Goal: Task Accomplishment & Management: Manage account settings

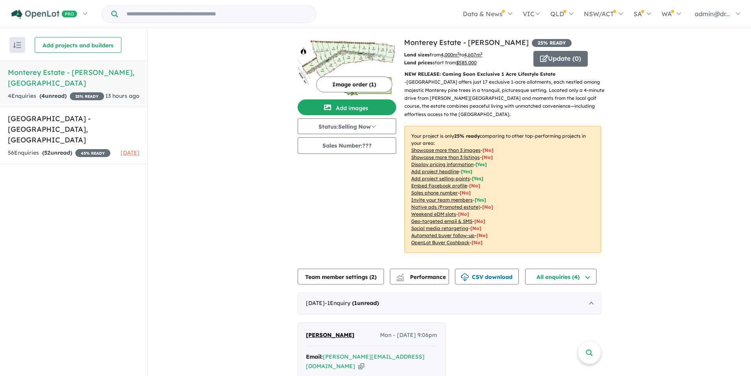
click at [45, 74] on h5 "[GEOGRAPHIC_DATA] - [GEOGRAPHIC_DATA][PERSON_NAME][GEOGRAPHIC_DATA]" at bounding box center [74, 77] width 132 height 21
click at [414, 275] on span "Performance" at bounding box center [421, 276] width 48 height 7
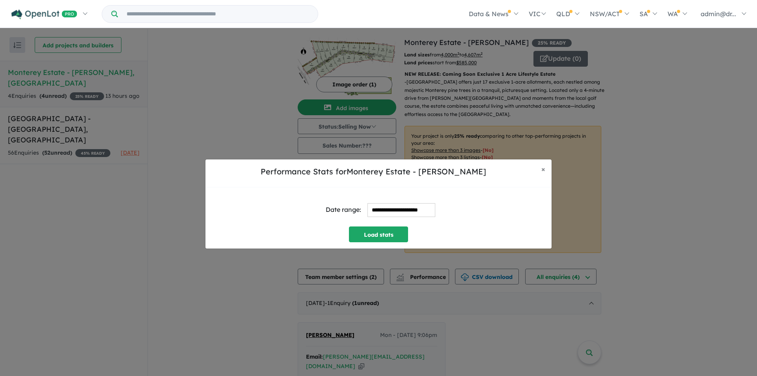
click at [435, 213] on input "**********" at bounding box center [401, 210] width 68 height 14
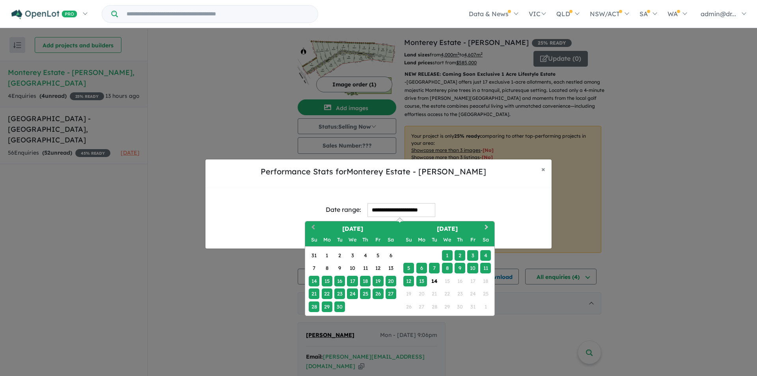
click at [313, 226] on span "Previous Month" at bounding box center [313, 228] width 0 height 10
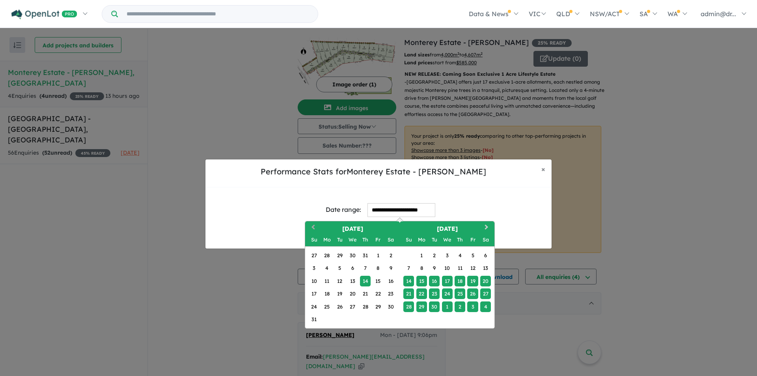
click at [313, 227] on span "Previous Month" at bounding box center [313, 228] width 0 height 10
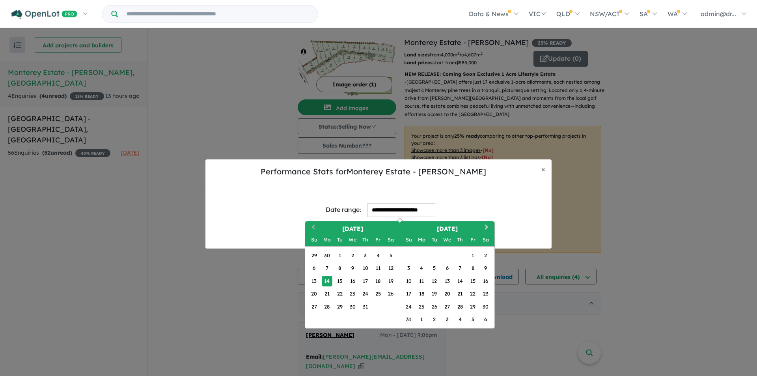
click at [313, 227] on span "Previous Month" at bounding box center [313, 228] width 0 height 10
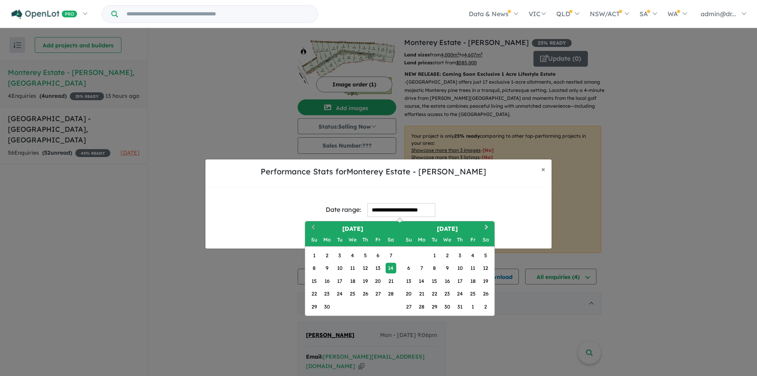
click at [313, 227] on span "Previous Month" at bounding box center [313, 228] width 0 height 10
click at [339, 257] on div "1" at bounding box center [339, 255] width 11 height 11
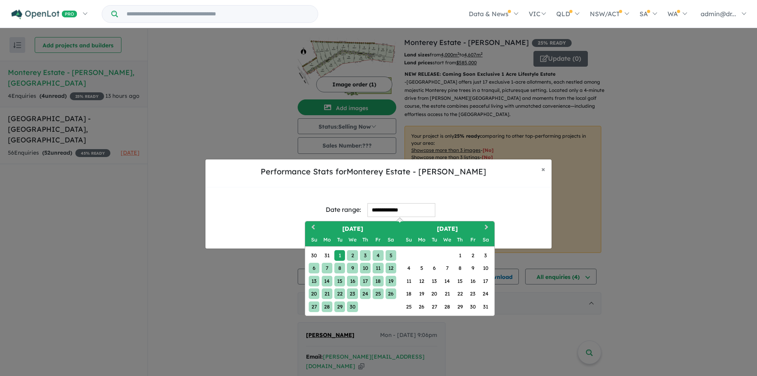
click at [353, 307] on div "30" at bounding box center [352, 306] width 11 height 11
type input "**********"
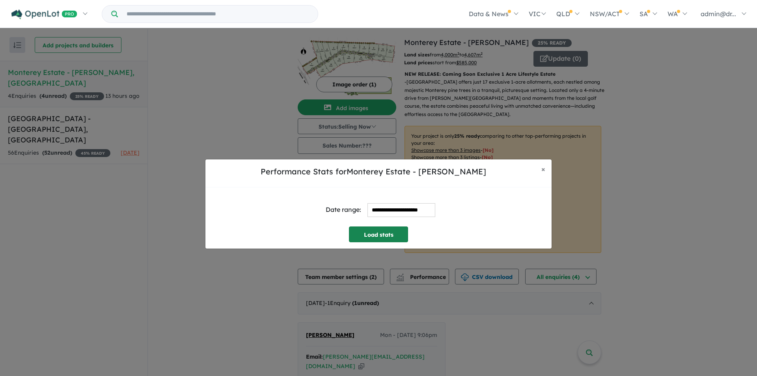
click at [379, 232] on button "Load stats" at bounding box center [378, 234] width 59 height 16
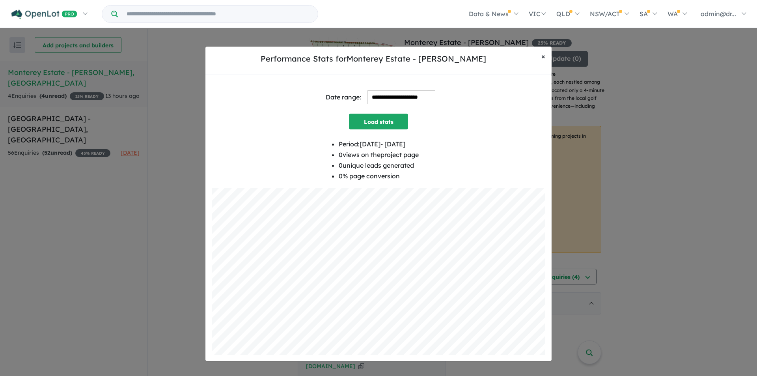
click at [542, 56] on span "×" at bounding box center [543, 56] width 4 height 9
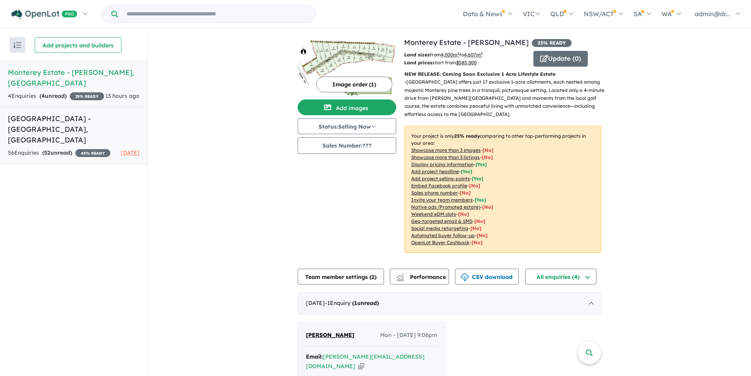
click at [54, 120] on h5 "[GEOGRAPHIC_DATA] - [GEOGRAPHIC_DATA] , [GEOGRAPHIC_DATA]" at bounding box center [74, 129] width 132 height 32
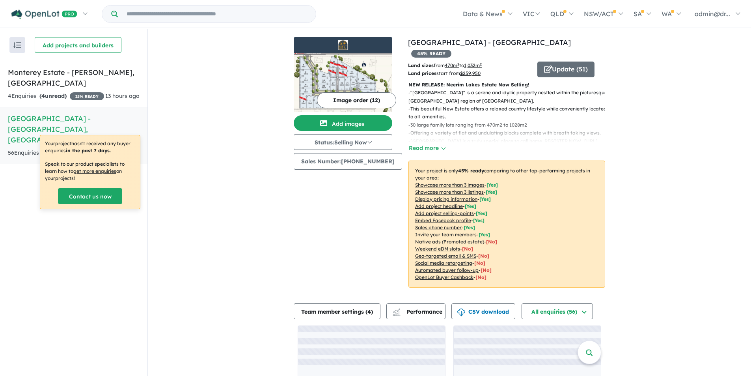
click at [216, 238] on div "View 2 projects in your account [GEOGRAPHIC_DATA] - [GEOGRAPHIC_DATA] South 45 …" at bounding box center [449, 225] width 603 height 393
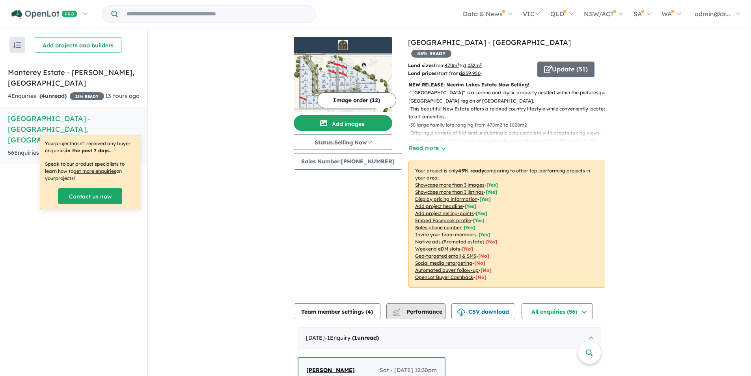
click at [424, 308] on span "Performance" at bounding box center [418, 311] width 48 height 7
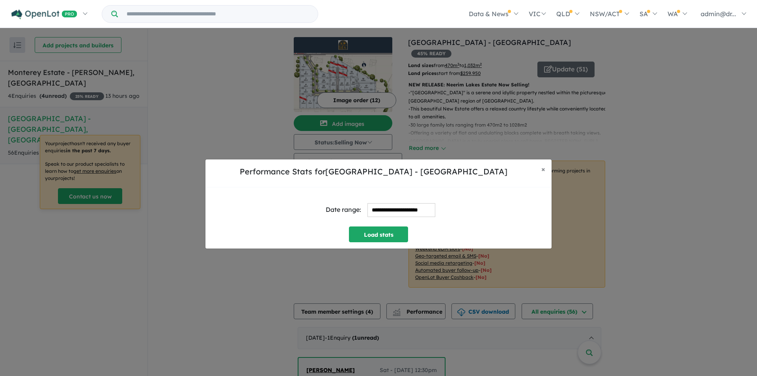
click at [420, 210] on input "**********" at bounding box center [401, 210] width 68 height 14
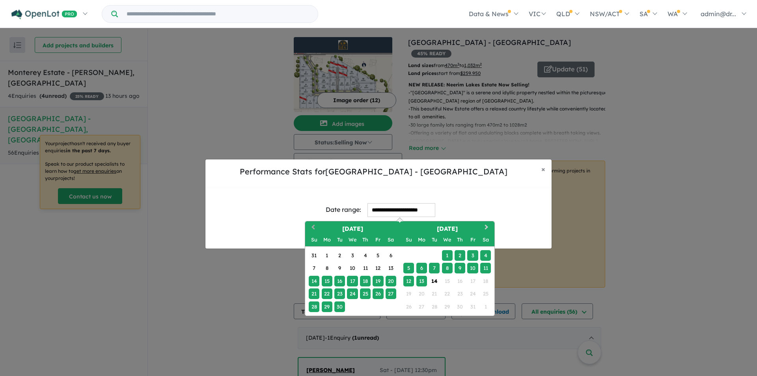
click at [310, 225] on button "Previous Month" at bounding box center [312, 228] width 13 height 13
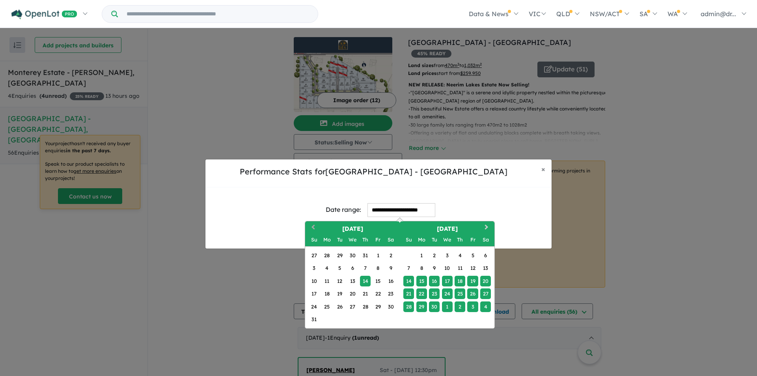
click at [310, 225] on button "Previous Month" at bounding box center [312, 228] width 13 height 13
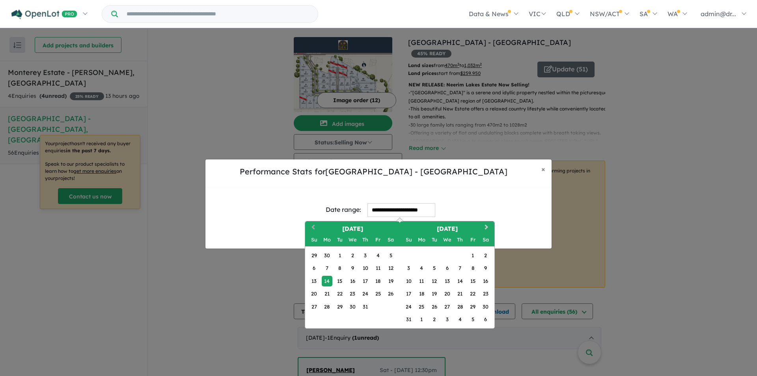
click at [310, 225] on button "Previous Month" at bounding box center [312, 228] width 13 height 13
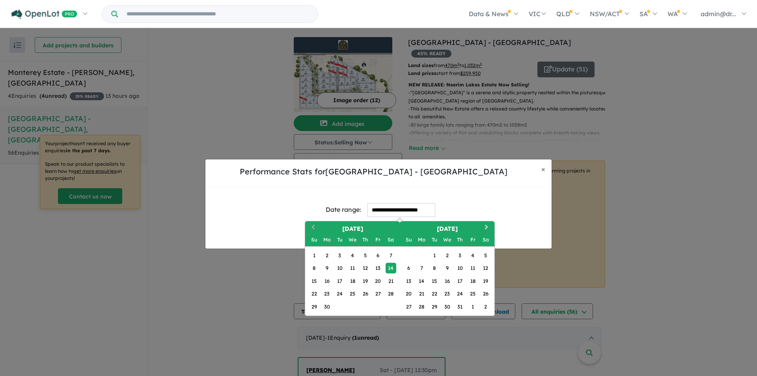
click at [310, 225] on button "Previous Month" at bounding box center [312, 228] width 13 height 13
click at [339, 257] on div "1" at bounding box center [339, 255] width 11 height 11
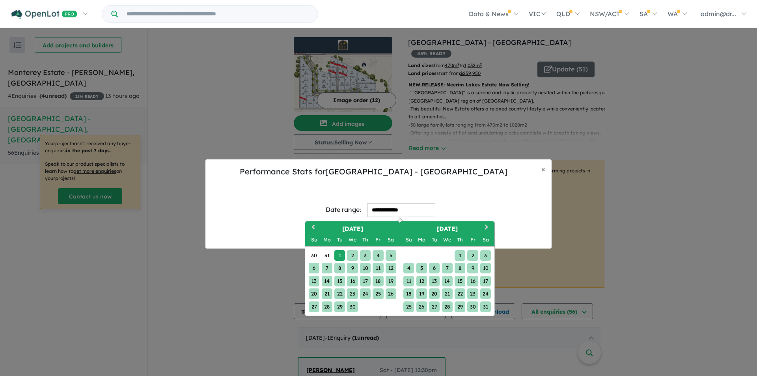
click at [488, 309] on div "31" at bounding box center [485, 306] width 11 height 11
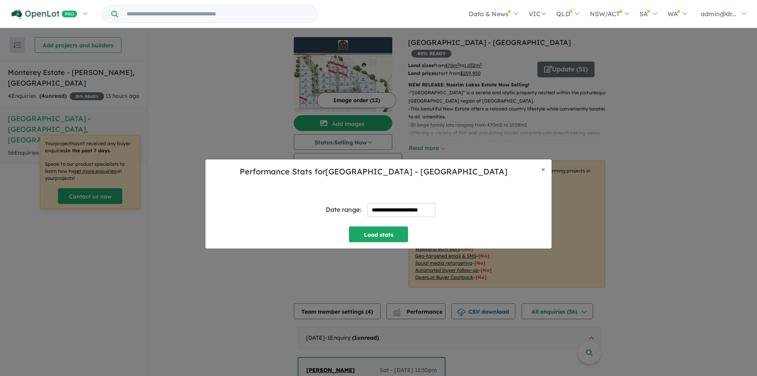
click at [434, 210] on input "**********" at bounding box center [401, 210] width 68 height 14
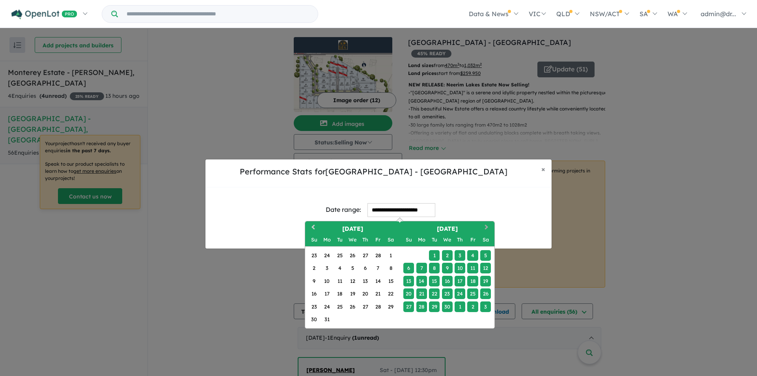
click at [489, 226] on button "Next Month" at bounding box center [487, 228] width 13 height 13
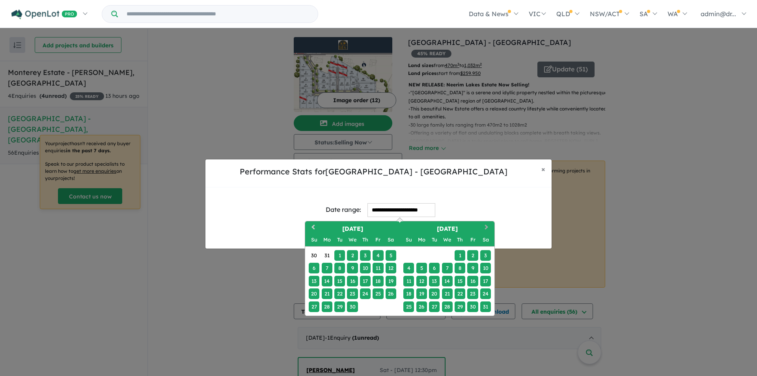
click at [489, 226] on button "Next Month" at bounding box center [487, 228] width 13 height 13
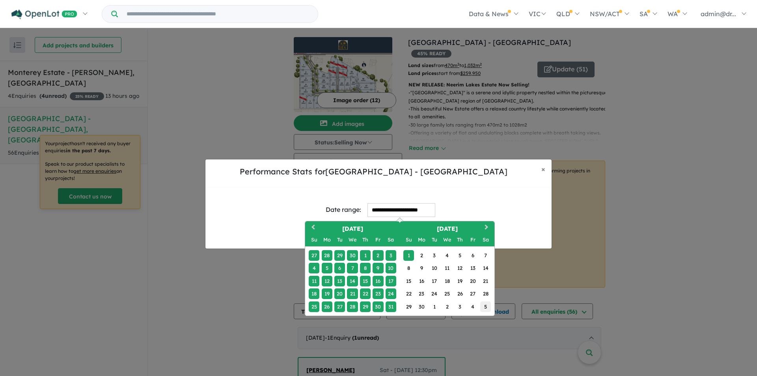
click at [485, 306] on div "5" at bounding box center [485, 306] width 11 height 11
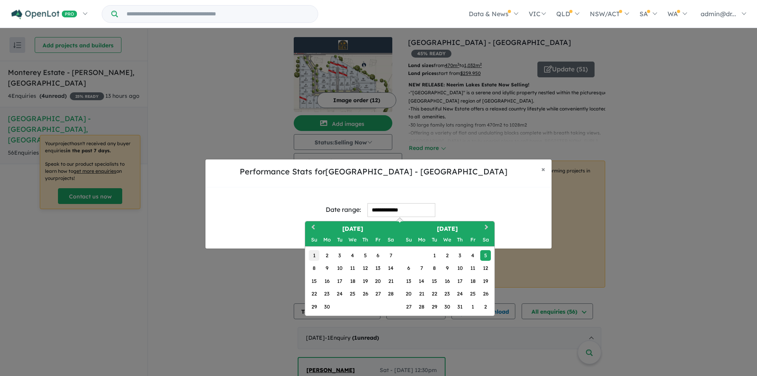
click at [316, 254] on div "1" at bounding box center [314, 255] width 11 height 11
click at [311, 225] on button "Previous Month" at bounding box center [312, 228] width 13 height 13
click at [311, 224] on button "Previous Month" at bounding box center [312, 228] width 13 height 13
click at [488, 306] on div "31" at bounding box center [485, 306] width 11 height 11
click at [341, 253] on div "1" at bounding box center [339, 255] width 11 height 11
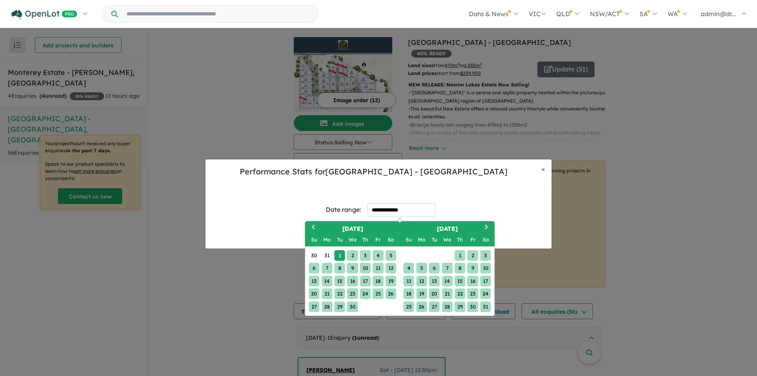
click at [484, 309] on div "31" at bounding box center [485, 306] width 11 height 11
type input "**********"
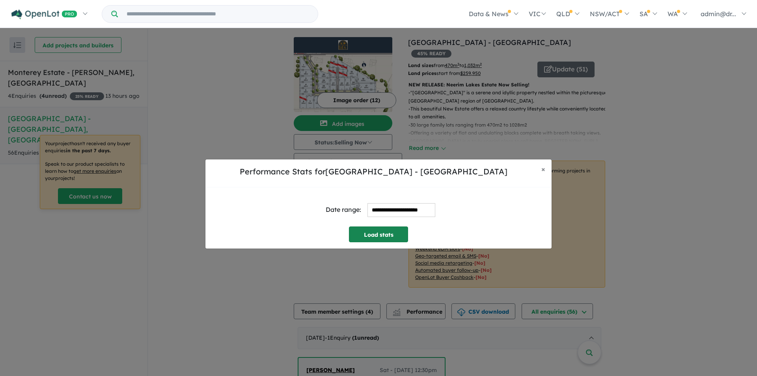
click at [372, 230] on button "Load stats" at bounding box center [378, 234] width 59 height 16
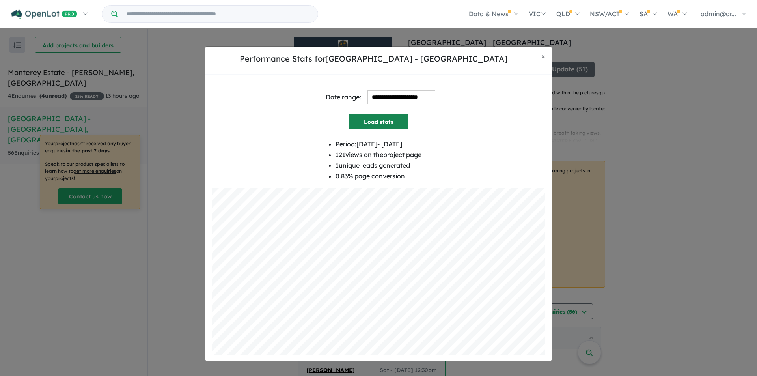
click at [389, 123] on button "Load stats" at bounding box center [378, 122] width 59 height 16
click at [543, 57] on span "×" at bounding box center [543, 56] width 4 height 9
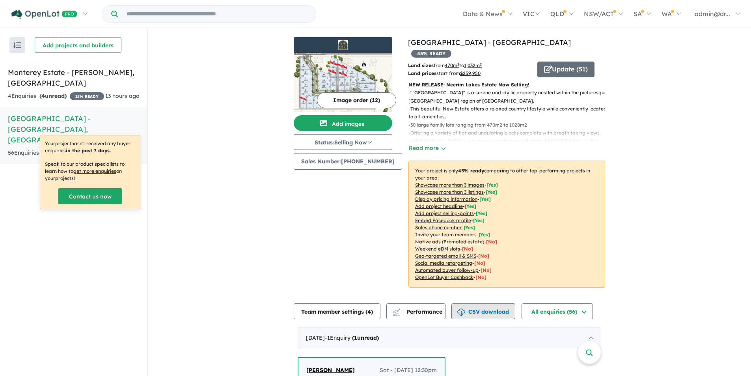
click at [495, 303] on button "CSV download" at bounding box center [483, 311] width 64 height 16
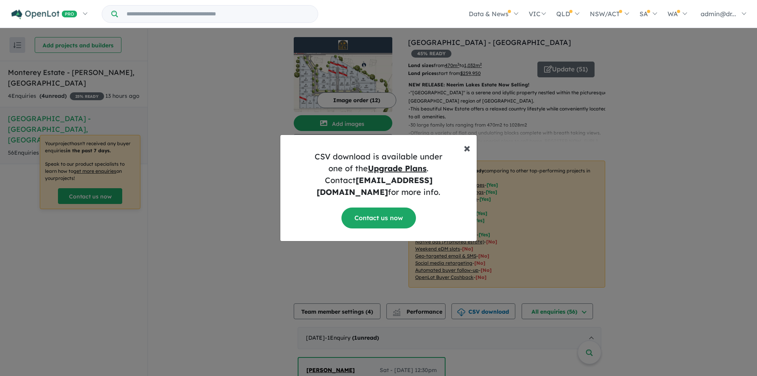
click at [470, 153] on span "×" at bounding box center [466, 148] width 7 height 16
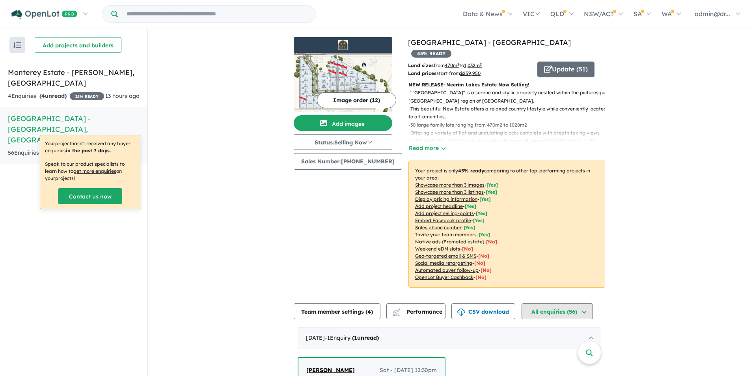
click at [589, 303] on button "All enquiries ( 56 )" at bounding box center [556, 311] width 71 height 16
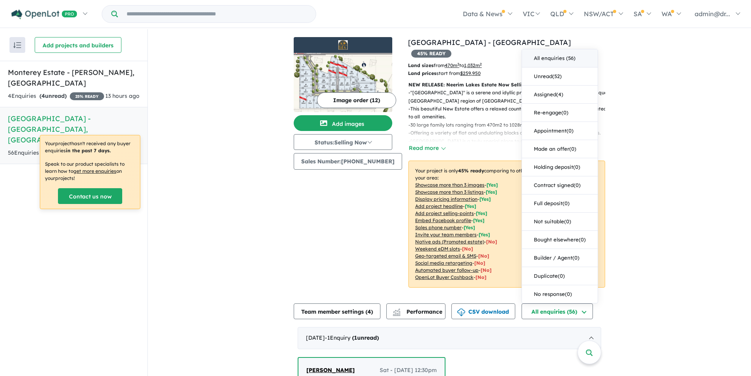
click at [551, 49] on button "All enquiries ( 56 )" at bounding box center [560, 58] width 76 height 18
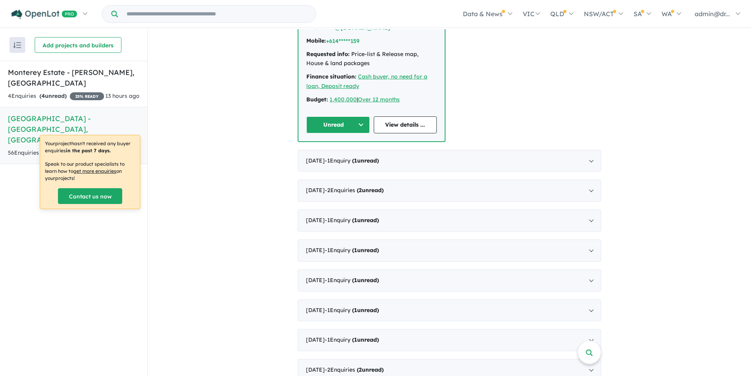
scroll to position [434, 0]
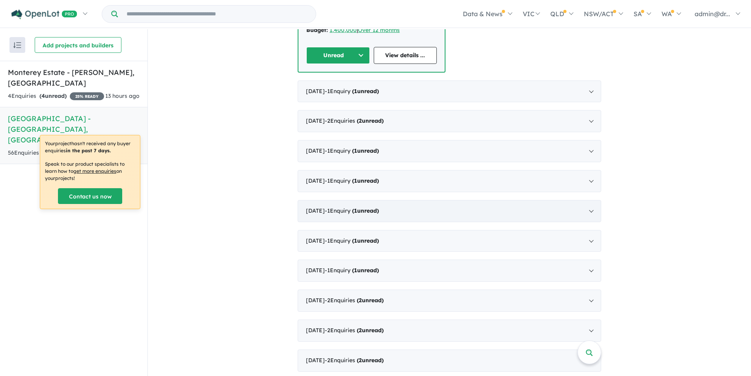
click at [586, 201] on div "[DATE] - 1 Enquir y ( 1 unread)" at bounding box center [449, 211] width 303 height 22
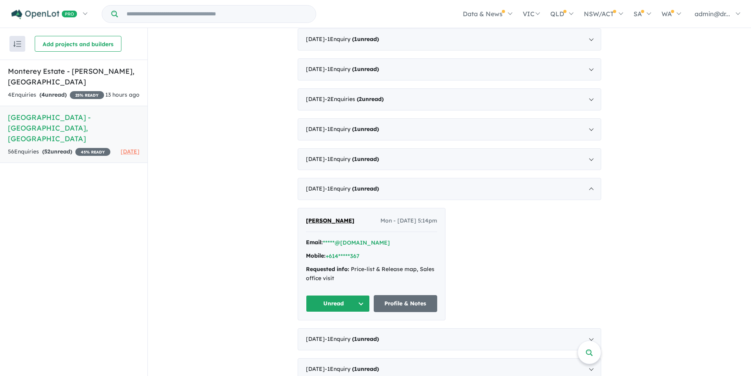
scroll to position [189, 0]
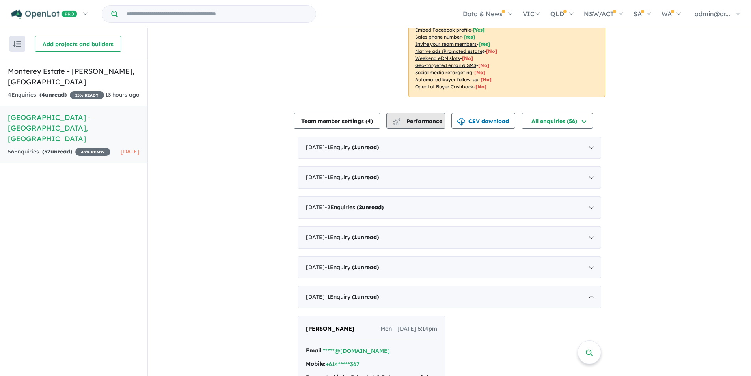
click at [428, 117] on span "Performance" at bounding box center [418, 120] width 48 height 7
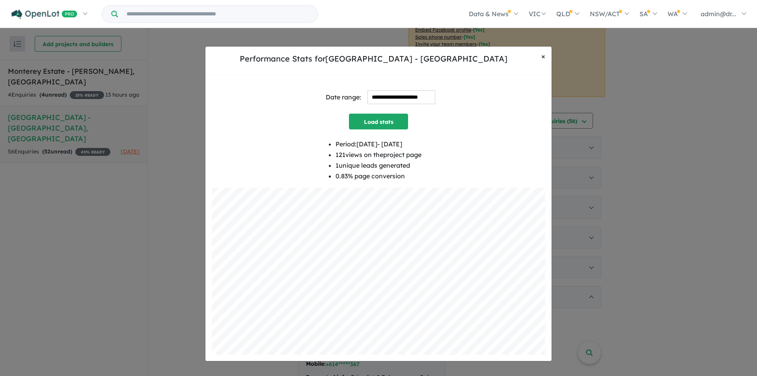
click at [545, 57] on button "× Close" at bounding box center [543, 57] width 17 height 20
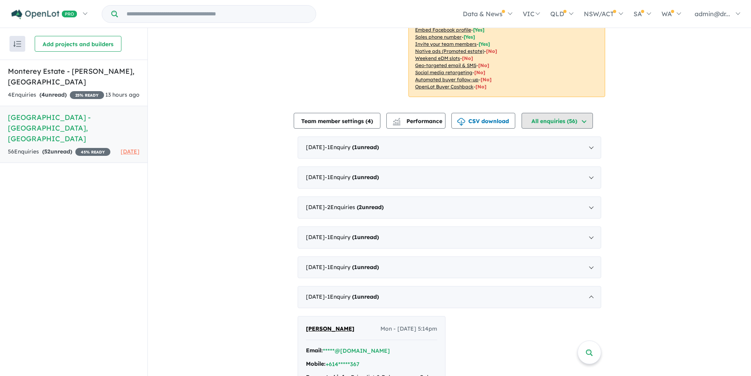
click at [582, 113] on button "All enquiries (56)" at bounding box center [556, 121] width 71 height 16
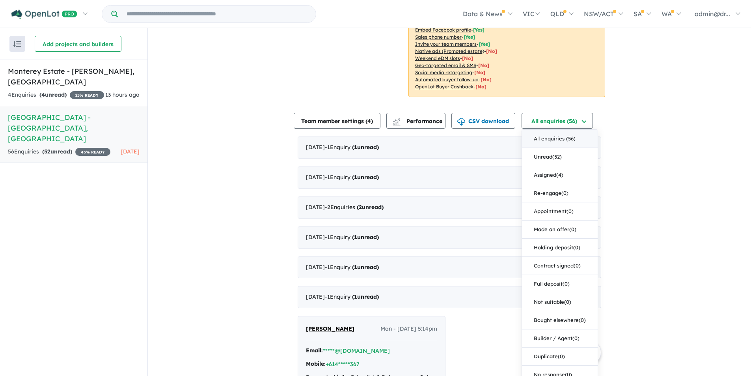
click at [575, 130] on button "All enquiries ( 56 )" at bounding box center [560, 139] width 76 height 18
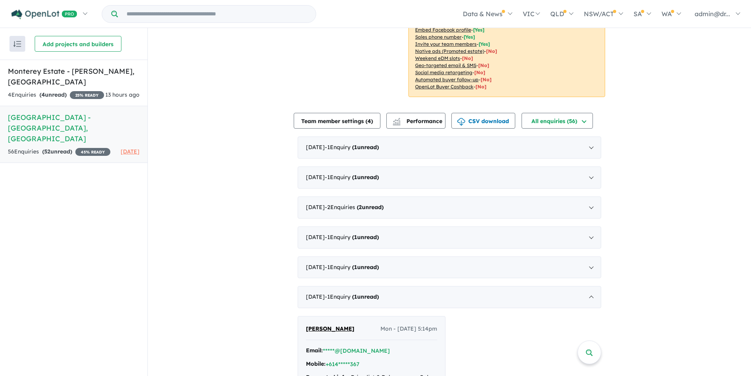
click at [11, 43] on button "button" at bounding box center [17, 44] width 16 height 16
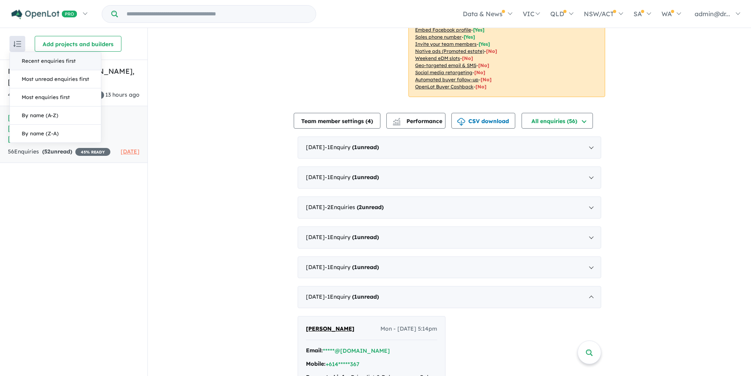
click at [22, 43] on button "button" at bounding box center [17, 44] width 16 height 16
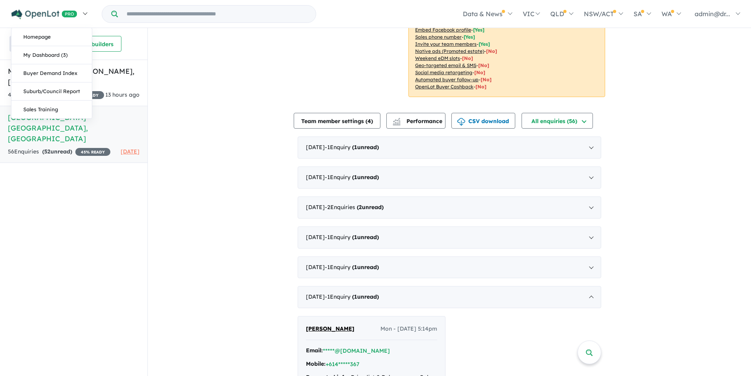
click at [73, 12] on img at bounding box center [44, 14] width 66 height 10
click at [71, 56] on link "My Dashboard (3)" at bounding box center [51, 55] width 80 height 18
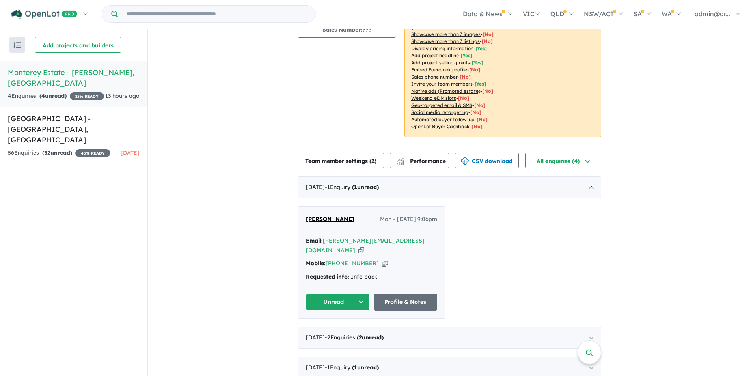
scroll to position [1, 0]
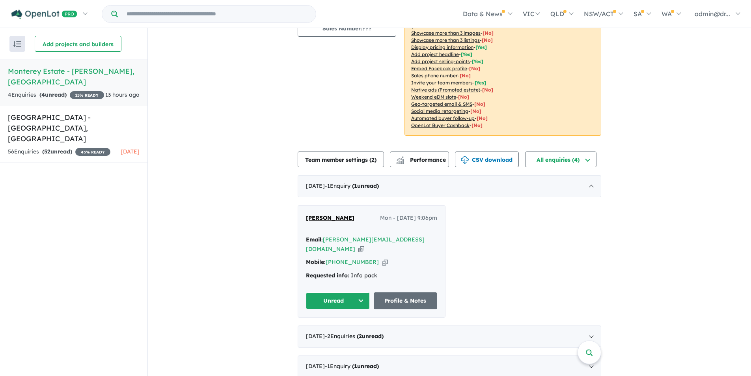
click at [18, 47] on img "button" at bounding box center [17, 44] width 8 height 6
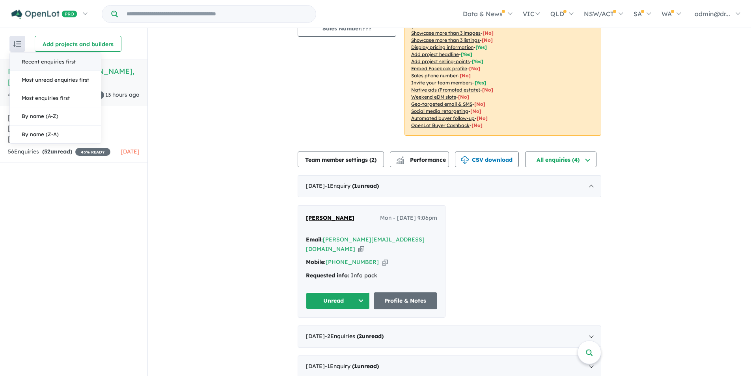
drag, startPoint x: 65, startPoint y: 272, endPoint x: 65, endPoint y: 266, distance: 5.9
click at [65, 272] on div "Recent enquiries first Most unread enquiries first Most enquiries first By name…" at bounding box center [73, 202] width 147 height 348
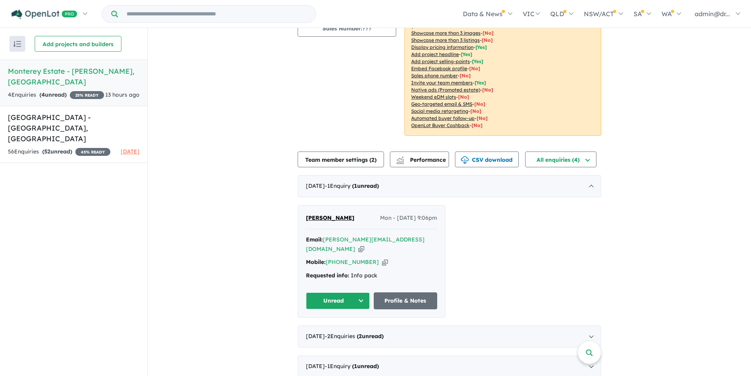
click at [634, 264] on div "View 2 projects in your account Monterey Estate - Drouin 25 % READY Land sizes …" at bounding box center [449, 148] width 603 height 473
click at [72, 148] on strong "( 52 unread)" at bounding box center [57, 151] width 30 height 7
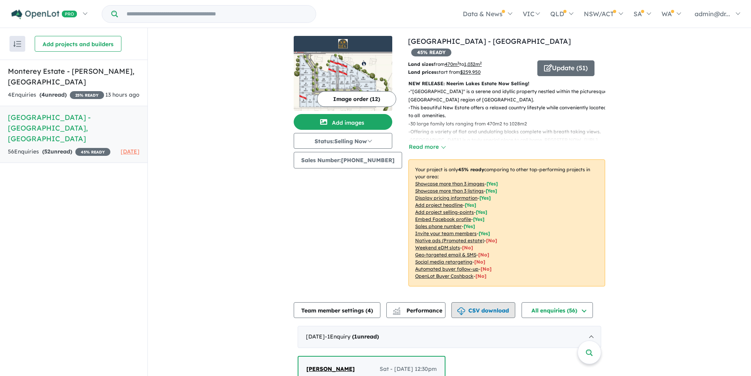
click at [487, 302] on button "CSV download" at bounding box center [483, 310] width 64 height 16
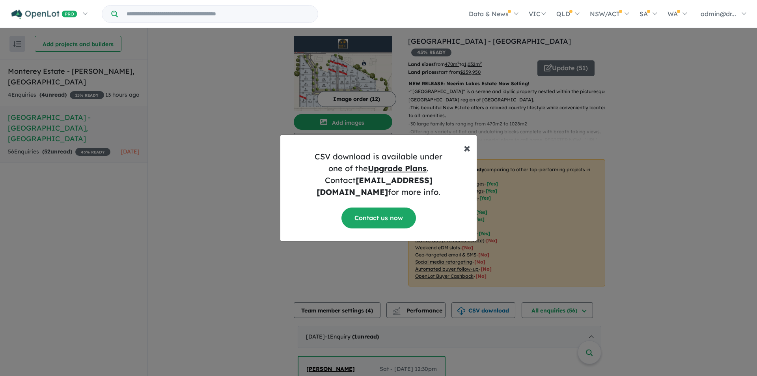
click at [467, 152] on span "×" at bounding box center [466, 148] width 7 height 16
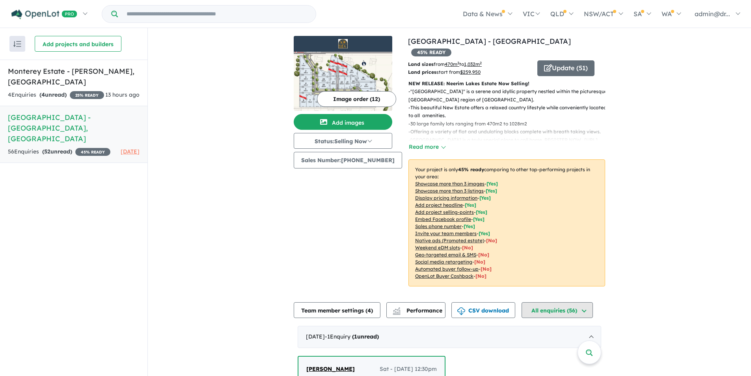
click at [584, 302] on button "All enquiries ( 56 )" at bounding box center [556, 310] width 71 height 16
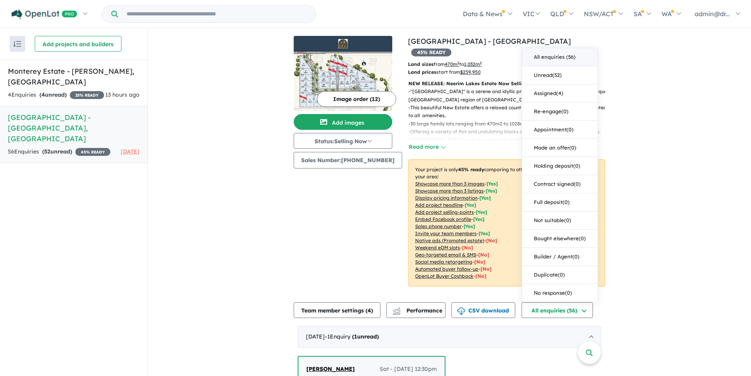
click at [573, 48] on button "All enquiries ( 56 )" at bounding box center [560, 57] width 76 height 18
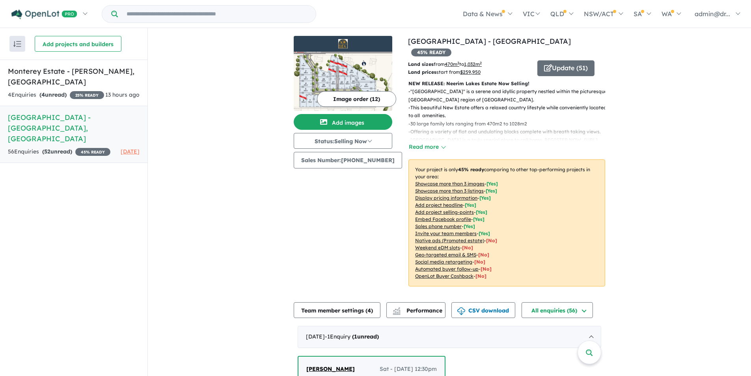
click at [22, 44] on button "button" at bounding box center [17, 44] width 16 height 16
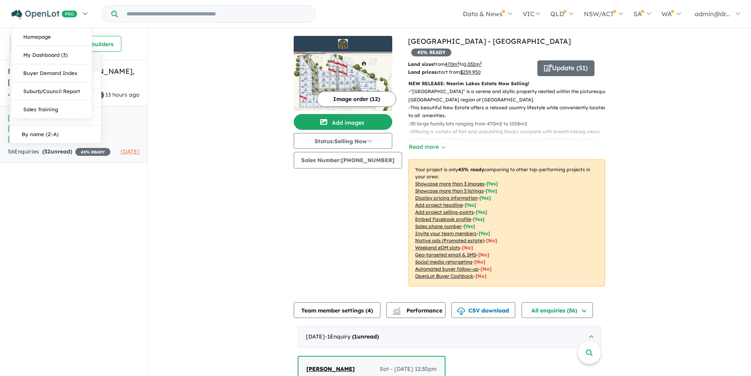
drag, startPoint x: 249, startPoint y: 232, endPoint x: 22, endPoint y: 0, distance: 324.7
